Goal: Task Accomplishment & Management: Manage account settings

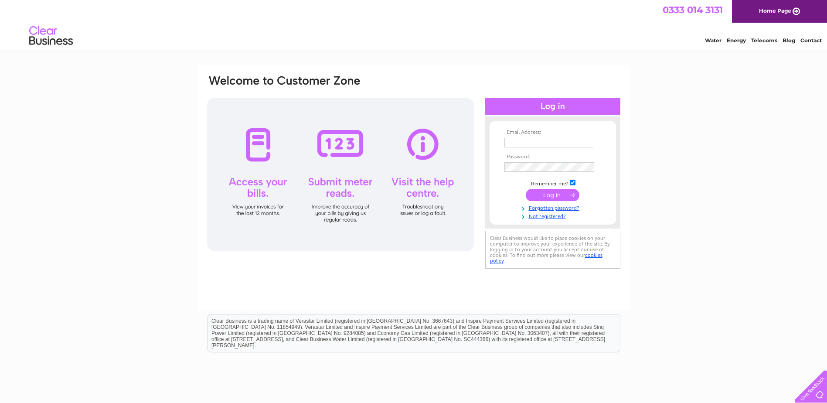
click at [542, 140] on input "text" at bounding box center [549, 143] width 90 height 10
drag, startPoint x: 523, startPoint y: 143, endPoint x: 519, endPoint y: 142, distance: 4.4
click at [523, 143] on input "text" at bounding box center [549, 143] width 91 height 10
paste input "GCRM.finance@tfp-fertility.com"
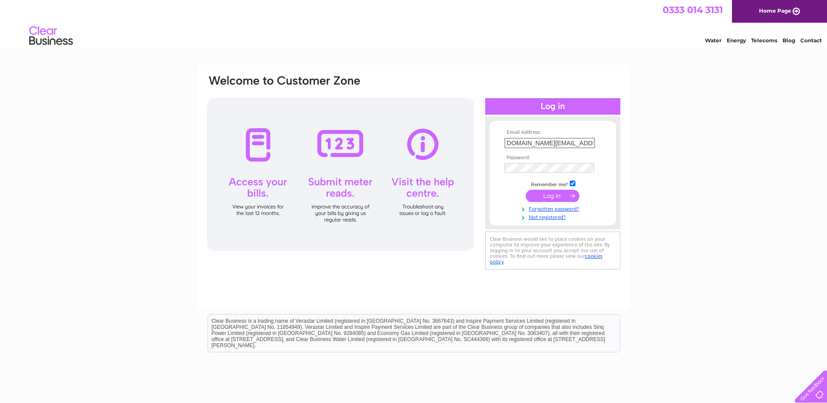
type input "GCRM.finance@tfp-fertility.com"
click at [550, 196] on input "submit" at bounding box center [553, 195] width 54 height 12
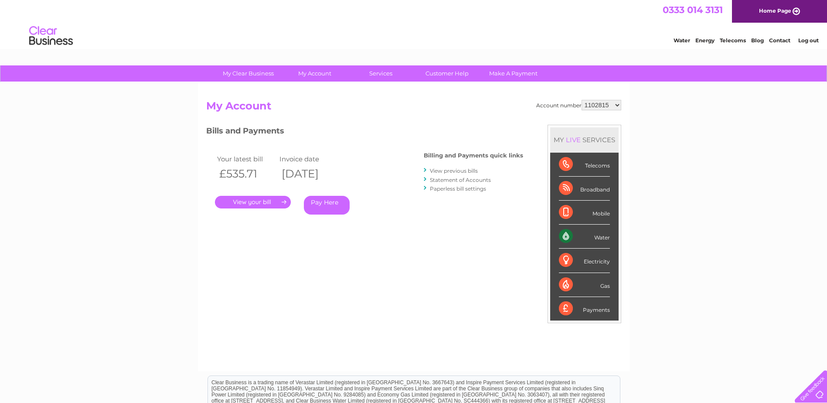
click at [619, 105] on select "1102815 30302062" at bounding box center [601, 105] width 40 height 10
click at [618, 105] on select "1102815 30302062" at bounding box center [601, 105] width 40 height 10
click at [230, 200] on link "." at bounding box center [253, 202] width 76 height 13
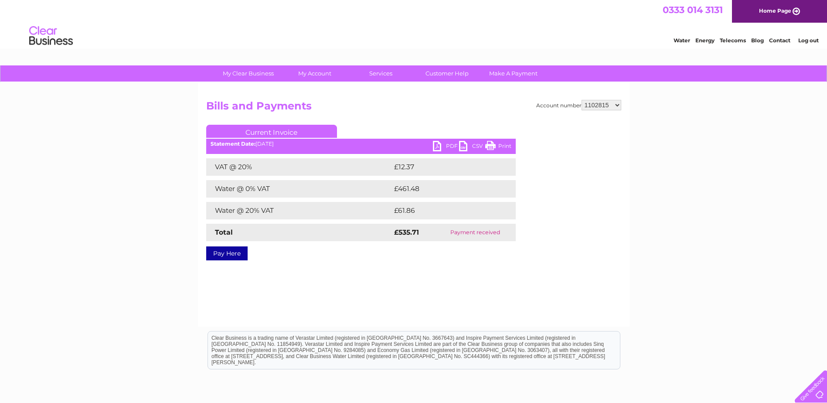
click at [616, 105] on select "1102815 30302062" at bounding box center [601, 105] width 40 height 10
select select "30302062"
click at [581, 100] on select "1102815 30302062" at bounding box center [601, 105] width 40 height 10
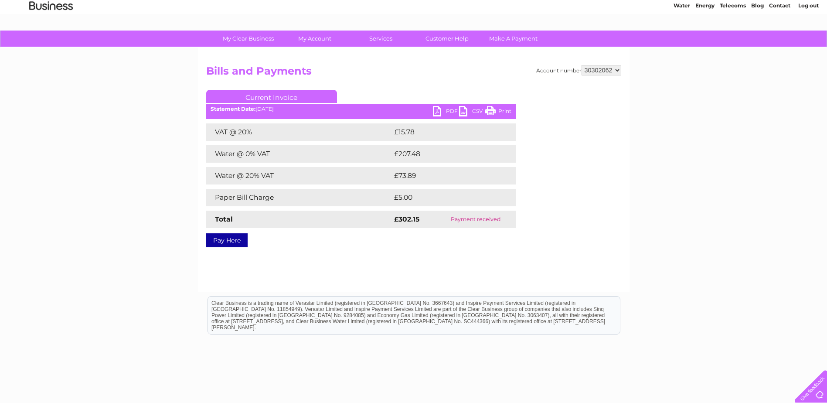
scroll to position [79, 0]
